Goal: Check status: Check status

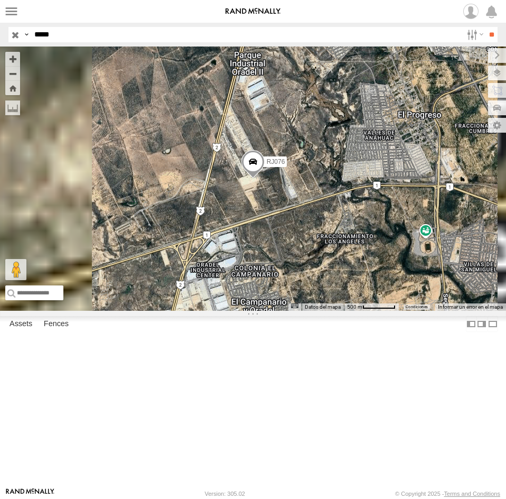
click at [95, 38] on input "*****" at bounding box center [246, 34] width 432 height 15
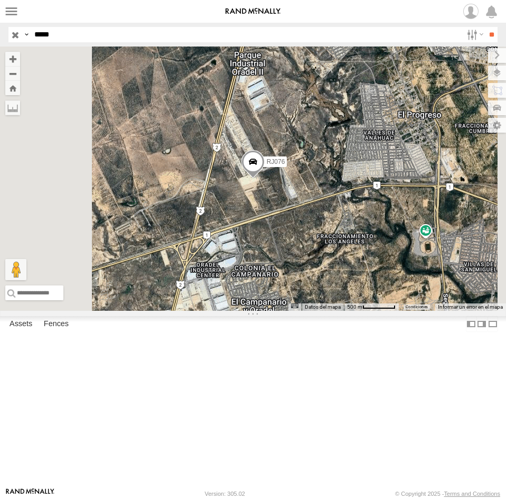
click at [486, 27] on input "**" at bounding box center [492, 34] width 12 height 15
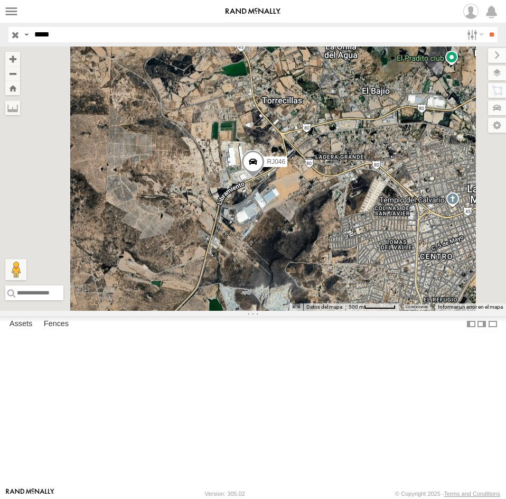
click at [0, 0] on div "RJ046" at bounding box center [0, 0] width 0 height 0
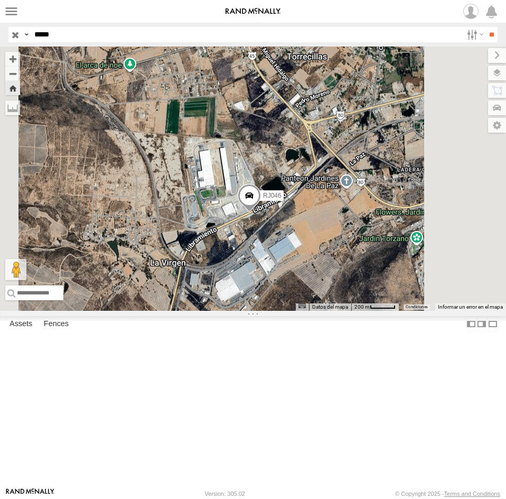
click at [488, 78] on div "RJ046 Cargando..." at bounding box center [253, 179] width 506 height 264
click at [496, 77] on label at bounding box center [487, 73] width 39 height 15
click at [0, 0] on span "Overlays" at bounding box center [0, 0] width 0 height 0
click at [0, 0] on span "Traffic" at bounding box center [0, 0] width 0 height 0
click at [0, 0] on div "Transit" at bounding box center [0, 0] width 0 height 0
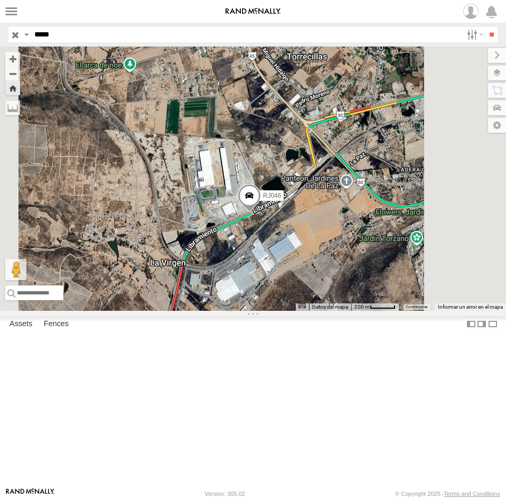
click at [0, 0] on span "Transit" at bounding box center [0, 0] width 0 height 0
click at [471, 56] on label at bounding box center [488, 55] width 35 height 15
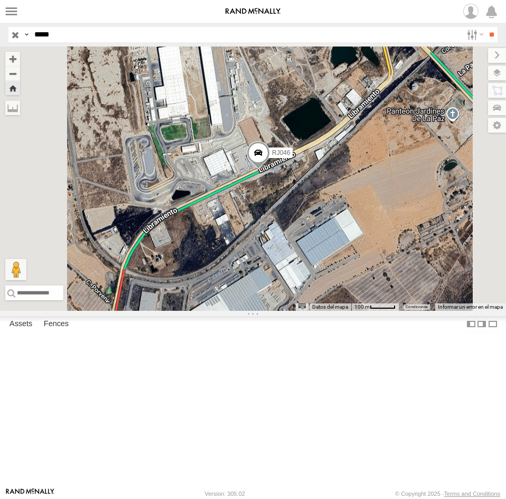
drag, startPoint x: 384, startPoint y: 342, endPoint x: 402, endPoint y: 293, distance: 52.0
click at [402, 293] on div "RJ046 Cargando..." at bounding box center [253, 179] width 506 height 264
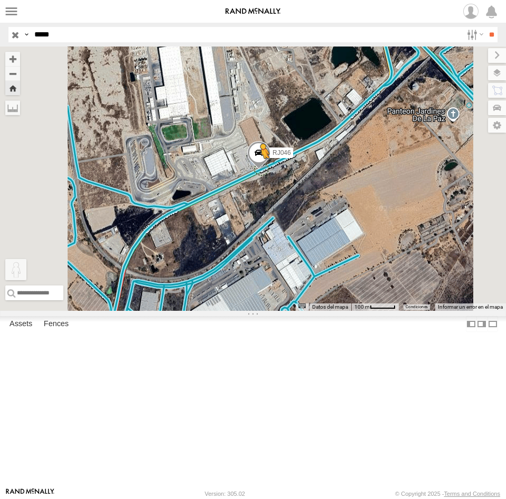
drag, startPoint x: 285, startPoint y: 443, endPoint x: 391, endPoint y: 257, distance: 214.0
click at [392, 257] on div "RJ046 Para activar la función de arrastrar con el teclado, presiona Alt + Intro…" at bounding box center [253, 179] width 506 height 264
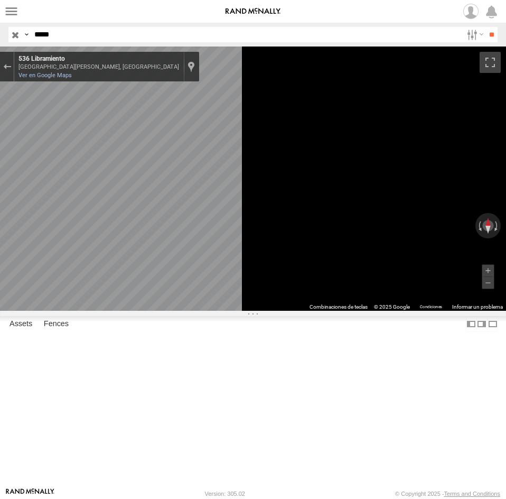
click at [179, 60] on div "536 Libramiento" at bounding box center [99, 59] width 161 height 8
click at [179, 63] on div "536 Libramiento" at bounding box center [99, 59] width 161 height 8
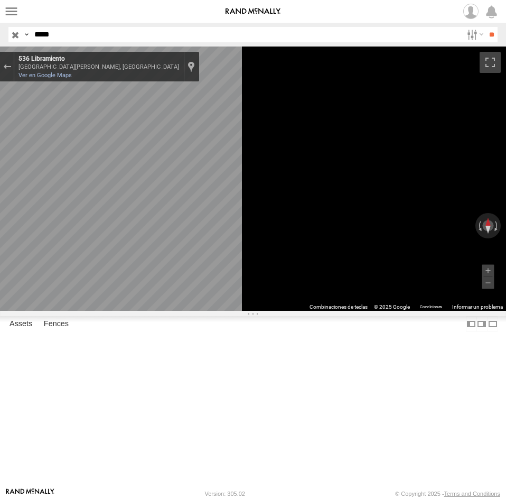
click at [179, 66] on div "[GEOGRAPHIC_DATA][PERSON_NAME], [GEOGRAPHIC_DATA]" at bounding box center [99, 66] width 161 height 7
drag, startPoint x: 328, startPoint y: 66, endPoint x: 284, endPoint y: 58, distance: 44.6
click at [195, 58] on div "536 Libramiento [GEOGRAPHIC_DATA][PERSON_NAME], [GEOGRAPHIC_DATA] 536 Libramien…" at bounding box center [107, 62] width 177 height 15
click at [179, 63] on div "536 Libramiento" at bounding box center [99, 59] width 161 height 8
drag, startPoint x: 329, startPoint y: 66, endPoint x: 280, endPoint y: 56, distance: 50.2
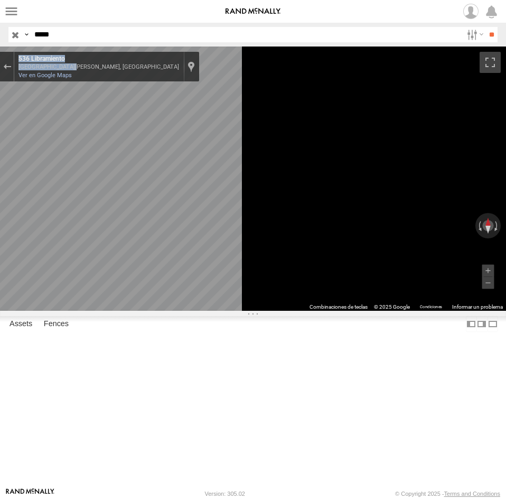
click at [199, 56] on div "[STREET_ADDRESS][PERSON_NAME] Libramiento Ver en Google Maps Custom Imagery" at bounding box center [106, 67] width 185 height 30
copy div "536 Libramiento [GEOGRAPHIC_DATA][PERSON_NAME], [GEOGRAPHIC_DATA]"
click at [11, 66] on div "Sal de Street View" at bounding box center [7, 66] width 8 height 6
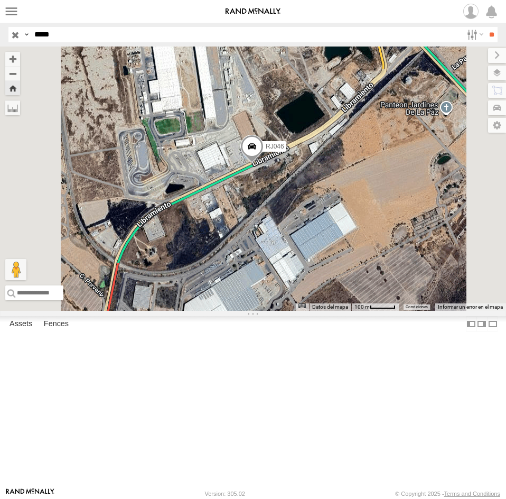
drag, startPoint x: 422, startPoint y: 328, endPoint x: 413, endPoint y: 318, distance: 12.7
click at [413, 311] on div "RJ046 Cargando..." at bounding box center [253, 179] width 506 height 264
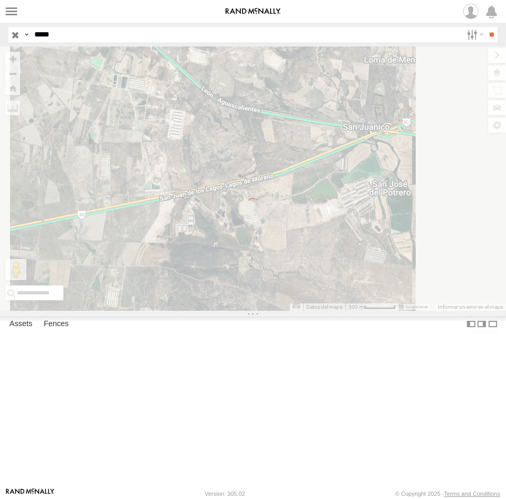
click at [86, 36] on input "*****" at bounding box center [246, 34] width 432 height 15
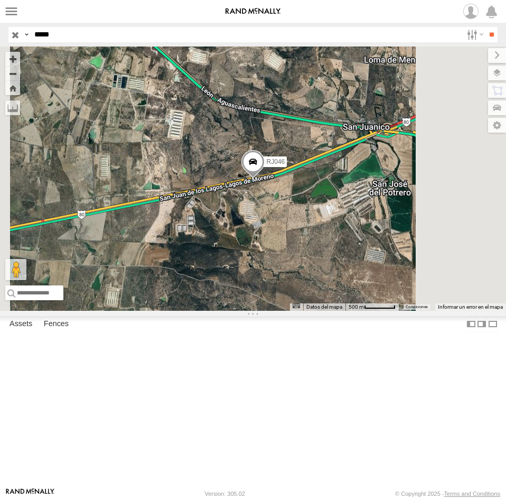
paste input "text"
type input "*****"
click at [486, 27] on input "**" at bounding box center [492, 34] width 12 height 15
